Goal: Task Accomplishment & Management: Use online tool/utility

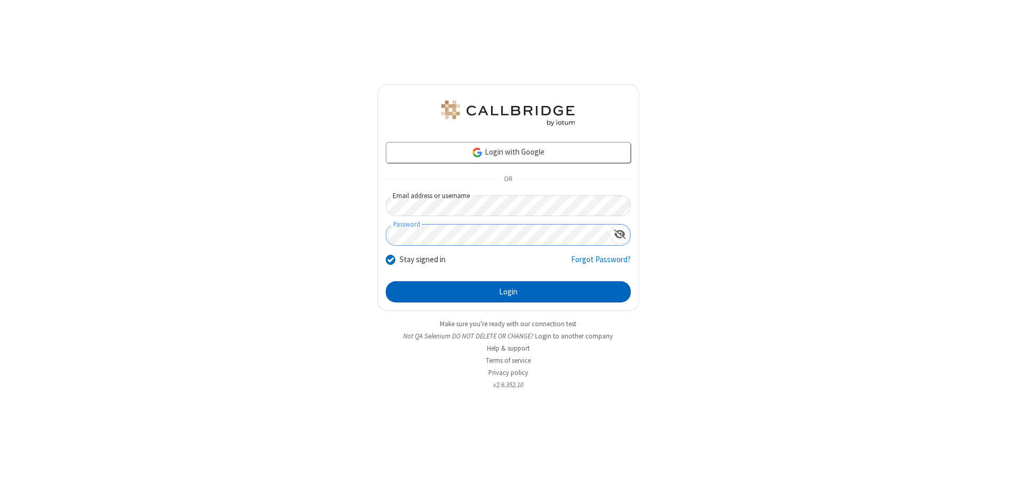
click at [508, 292] on button "Login" at bounding box center [508, 291] width 245 height 21
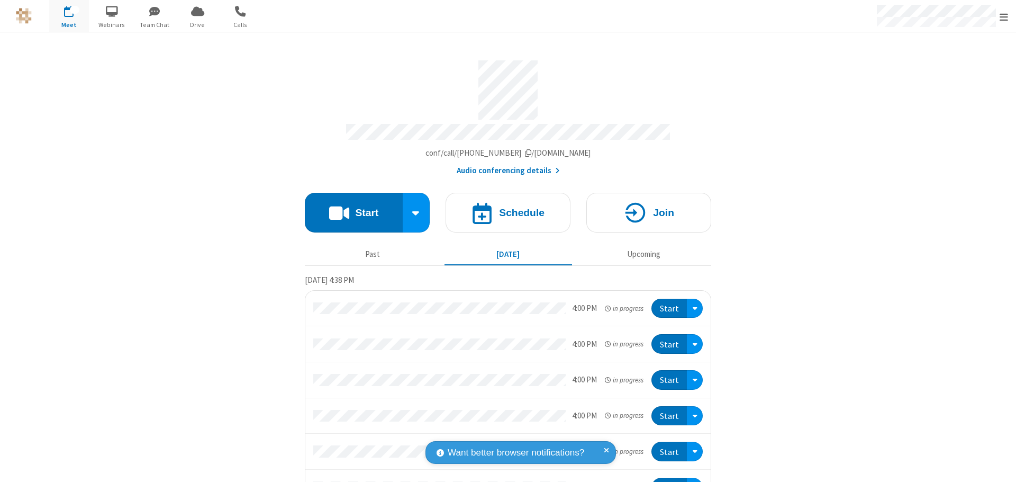
click at [349, 208] on button "Start" at bounding box center [354, 213] width 98 height 40
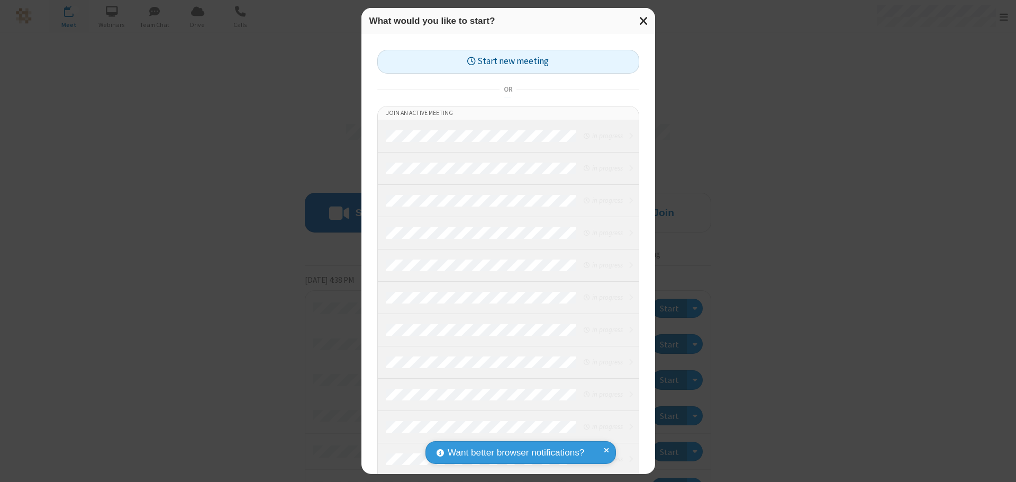
click at [508, 61] on button "Start new meeting" at bounding box center [508, 62] width 262 height 24
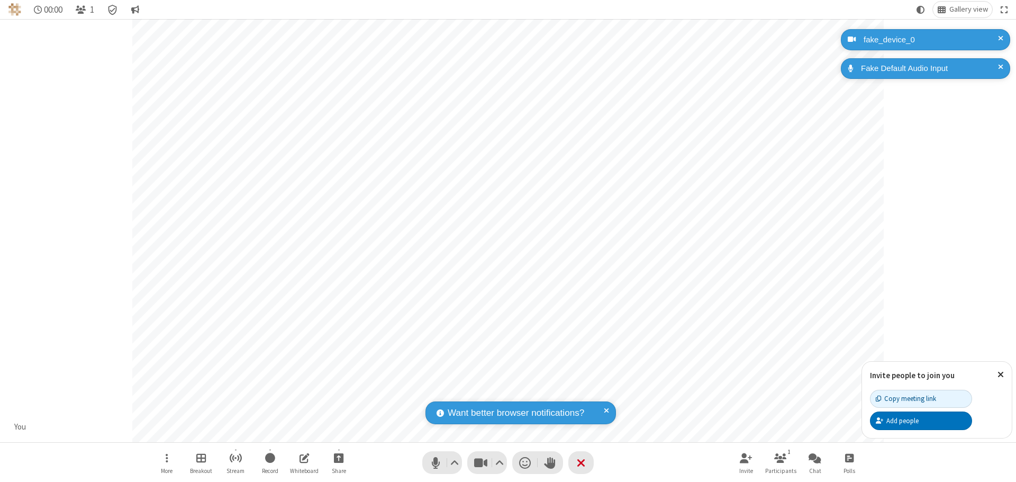
click at [339, 457] on span "Start sharing" at bounding box center [339, 457] width 10 height 13
click at [338, 393] on span "Share additional camera" at bounding box center [345, 395] width 78 height 9
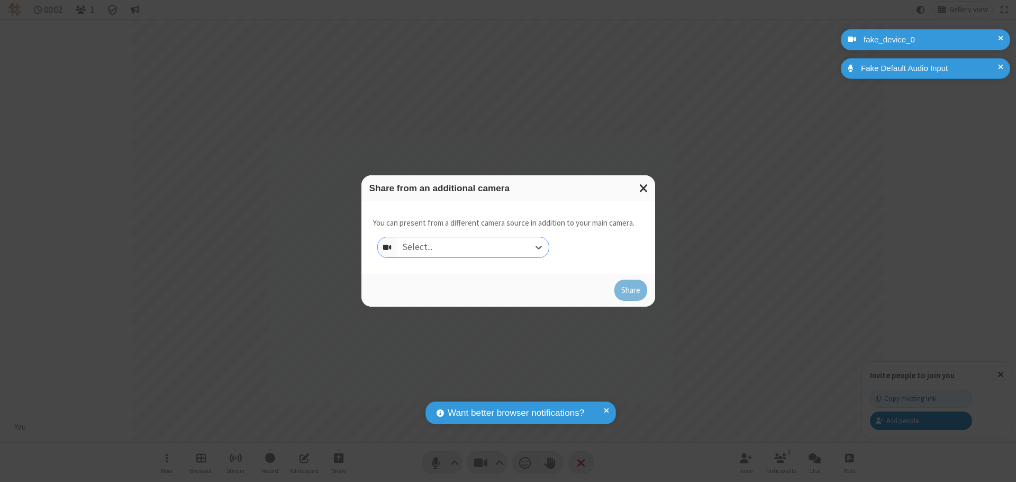
click at [473, 247] on div "Select..." at bounding box center [473, 247] width 152 height 20
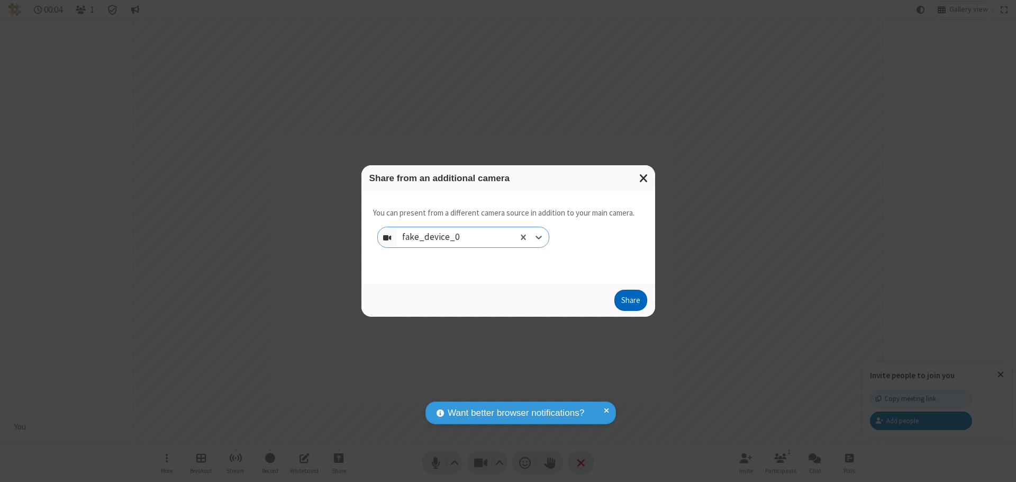
click at [630, 302] on button "Share" at bounding box center [631, 300] width 33 height 21
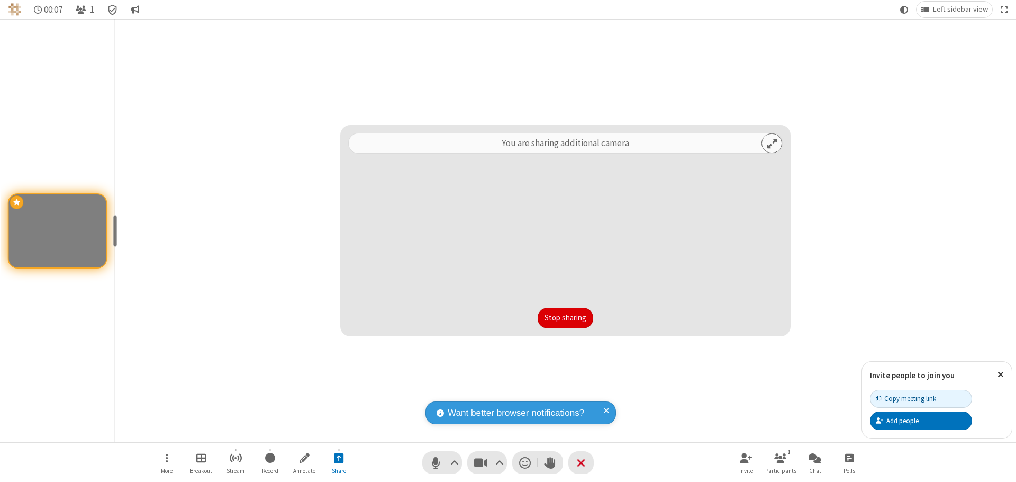
click at [565, 318] on button "Stop sharing" at bounding box center [566, 318] width 56 height 21
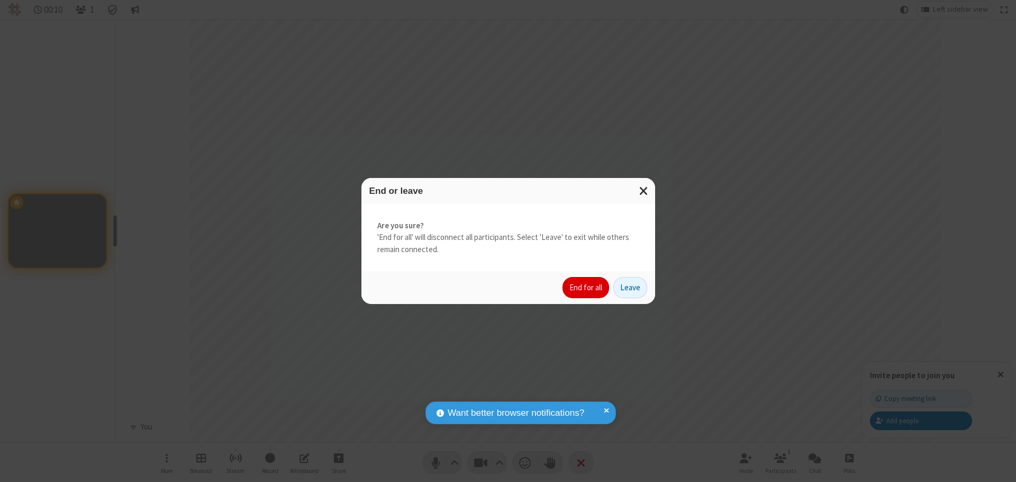
click at [587, 287] on button "End for all" at bounding box center [586, 287] width 47 height 21
